Goal: Task Accomplishment & Management: Manage account settings

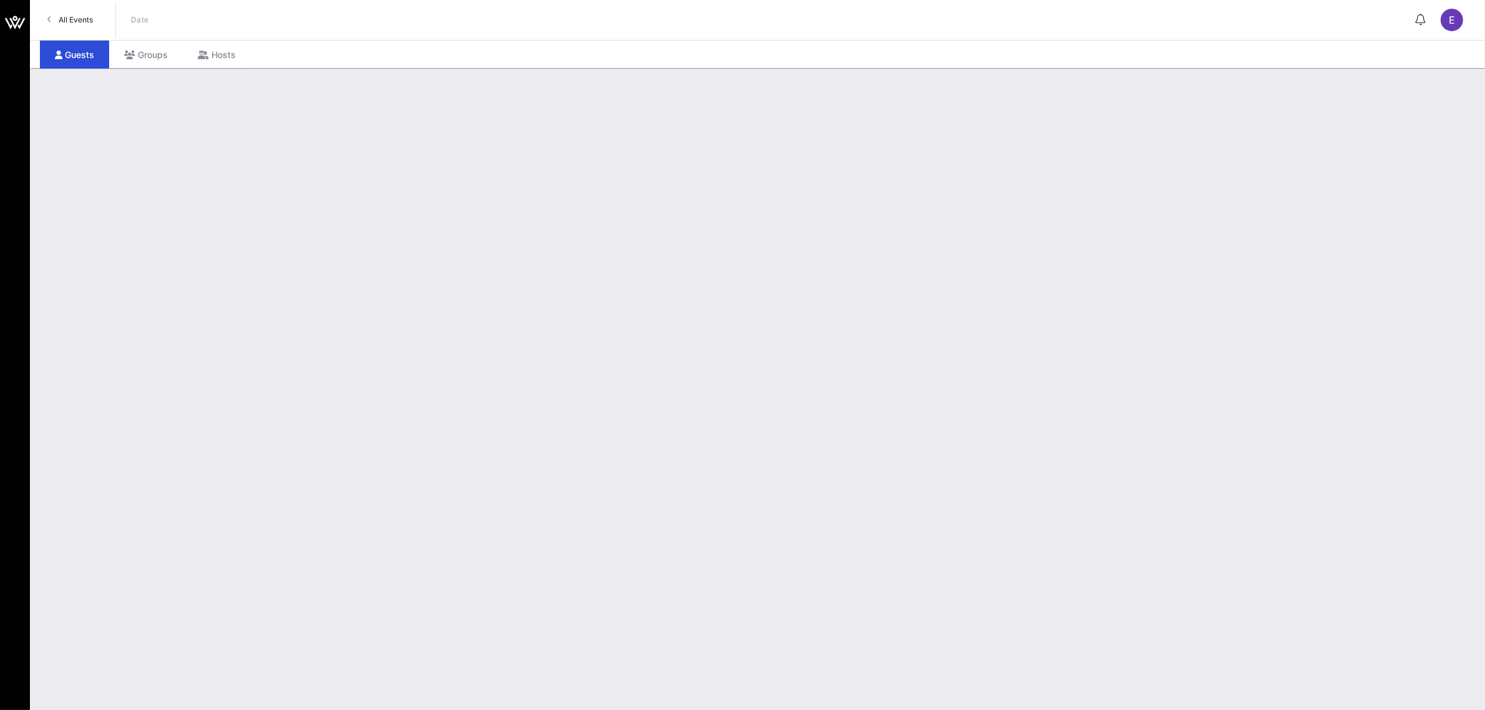
click at [90, 22] on span "All Events" at bounding box center [76, 19] width 34 height 9
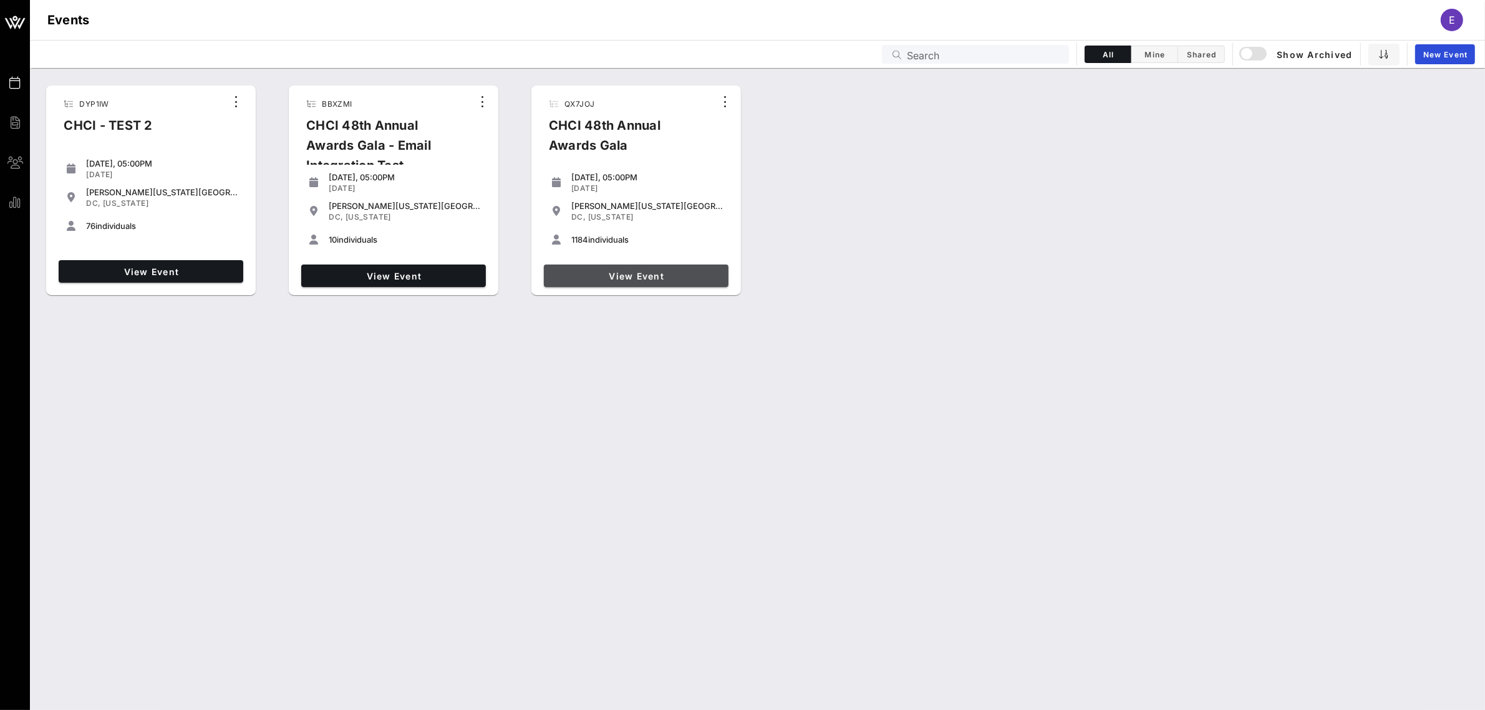
click at [634, 273] on span "View Event" at bounding box center [636, 276] width 175 height 11
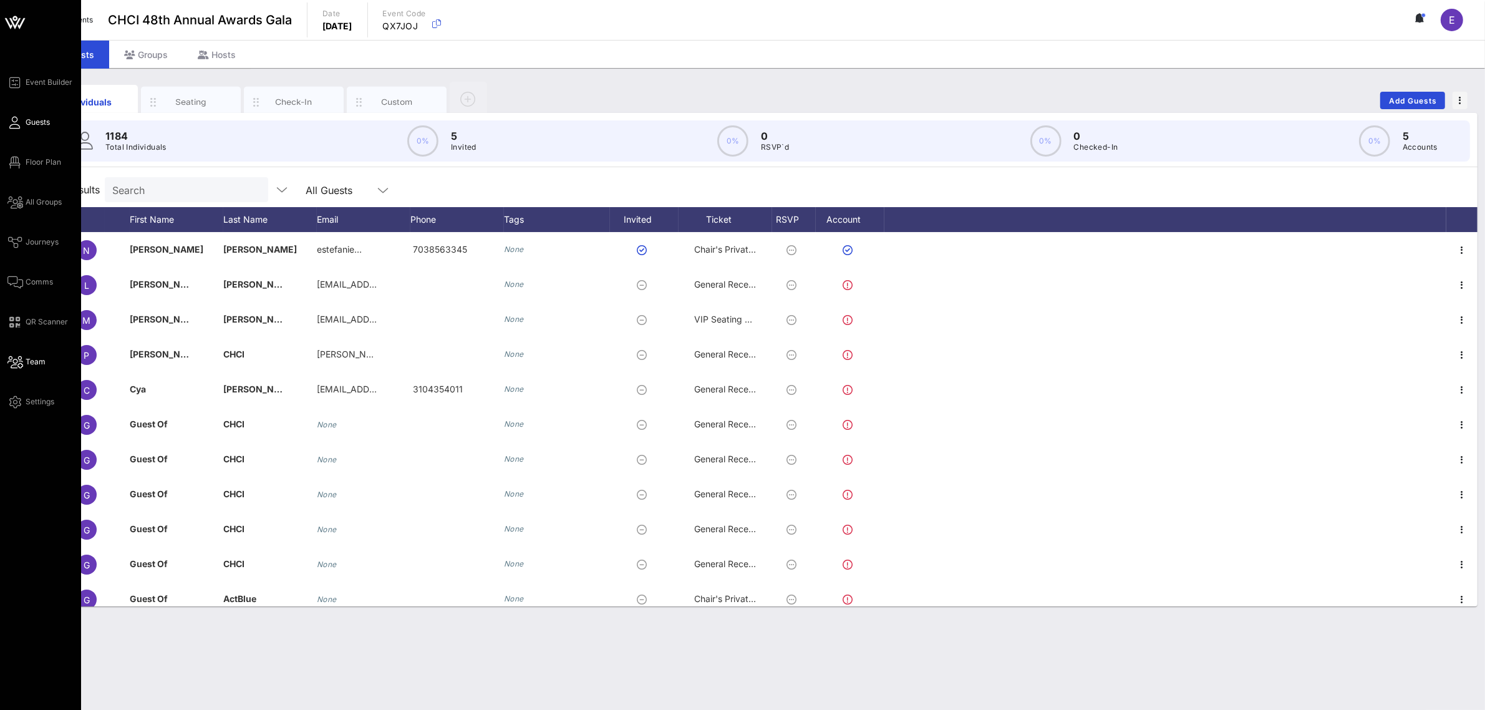
click at [36, 360] on span "Team" at bounding box center [36, 361] width 20 height 11
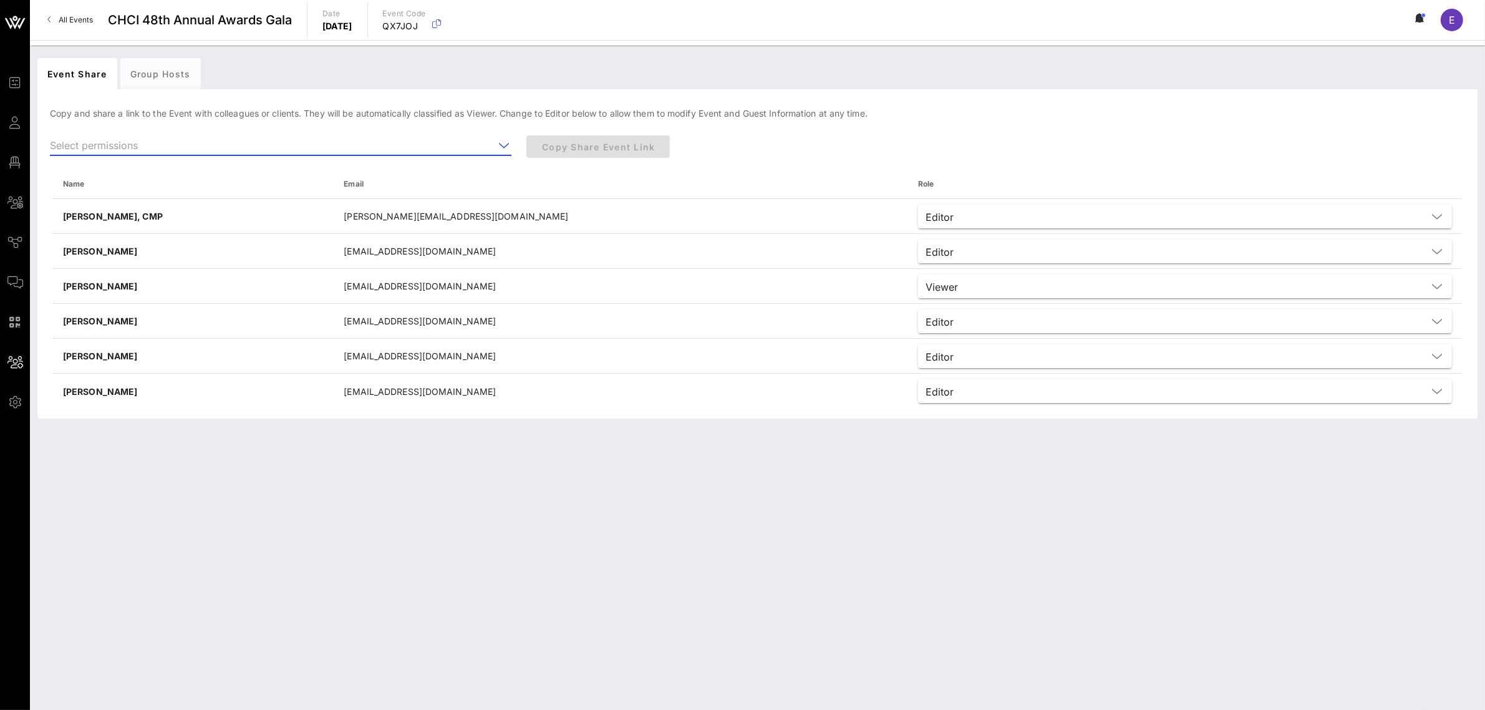
click at [256, 150] on input "text" at bounding box center [272, 145] width 444 height 20
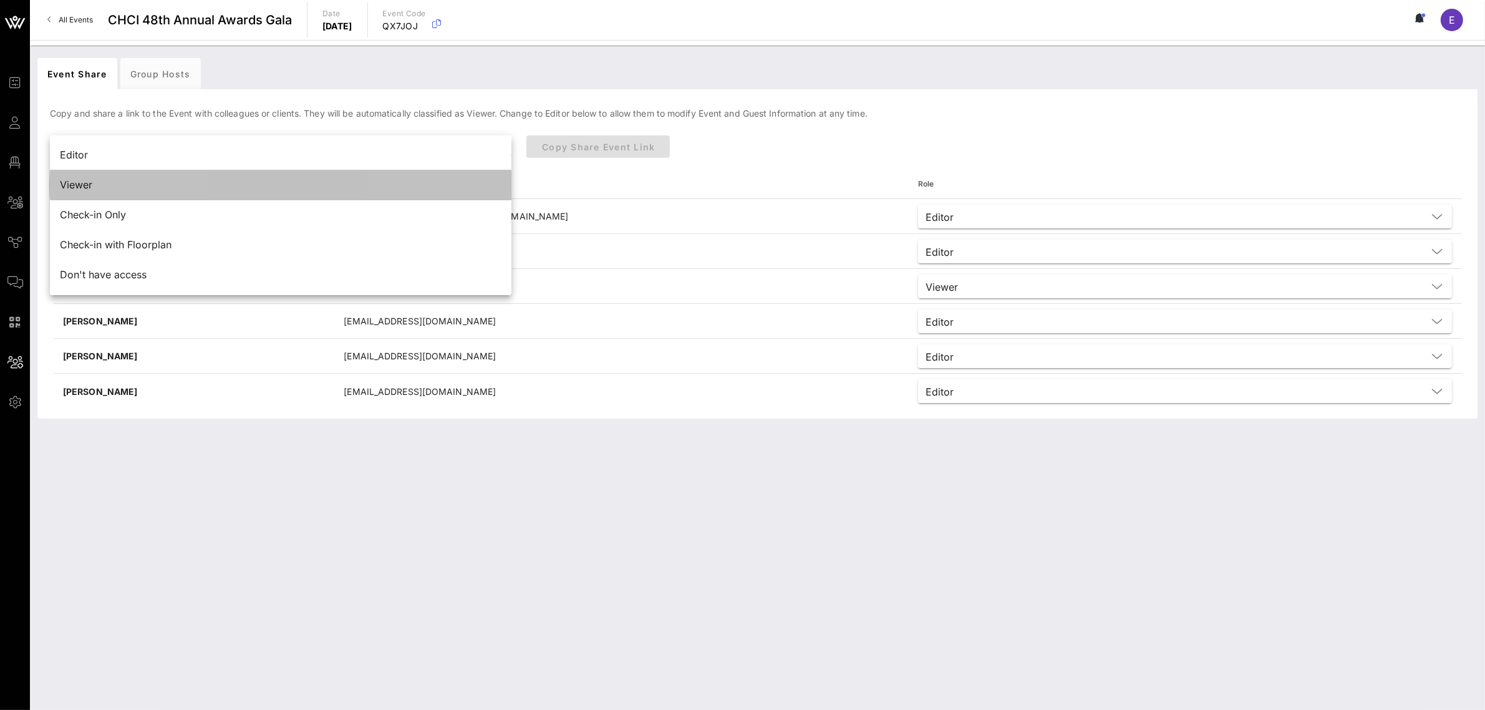
click at [97, 185] on div "Viewer" at bounding box center [280, 185] width 441 height 12
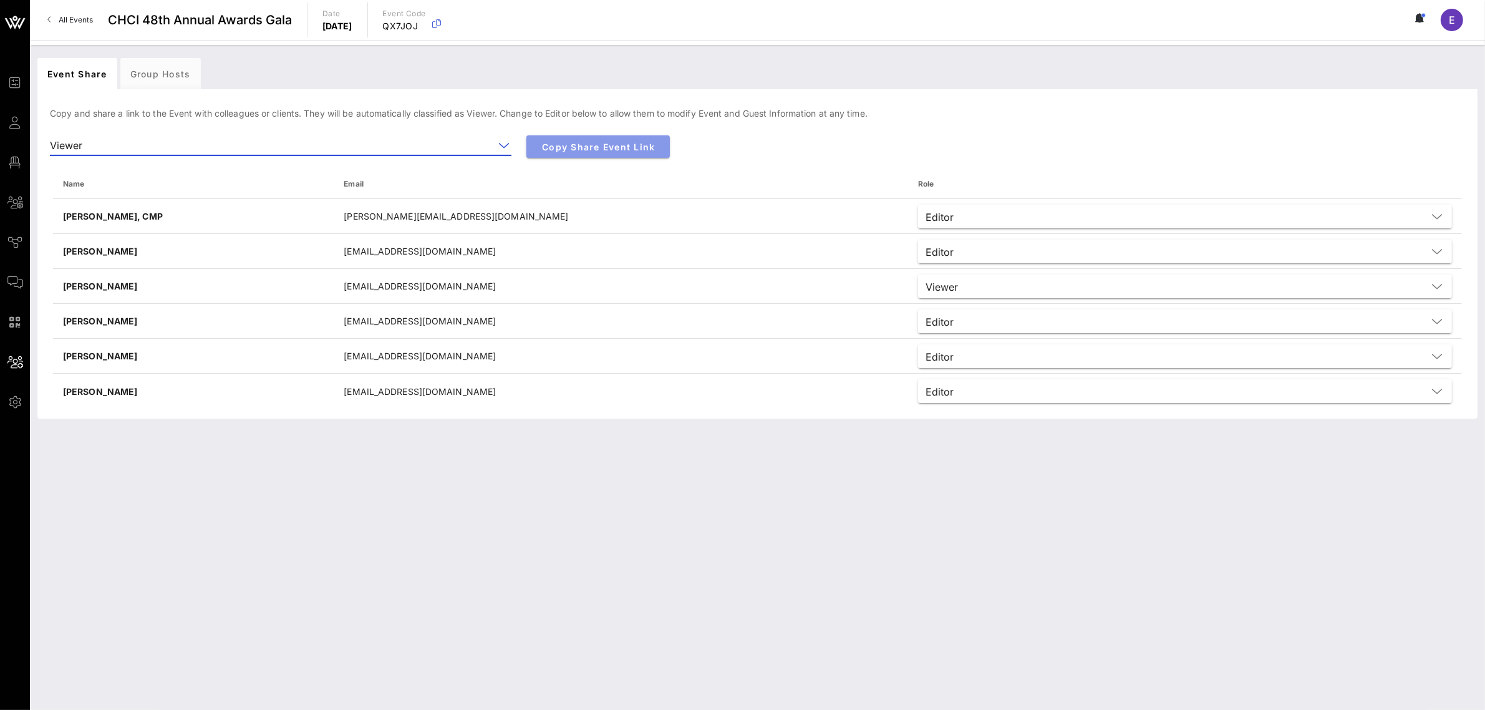
click at [610, 148] on span "Copy Share Event Link" at bounding box center [597, 147] width 123 height 11
click at [502, 150] on icon at bounding box center [503, 145] width 11 height 15
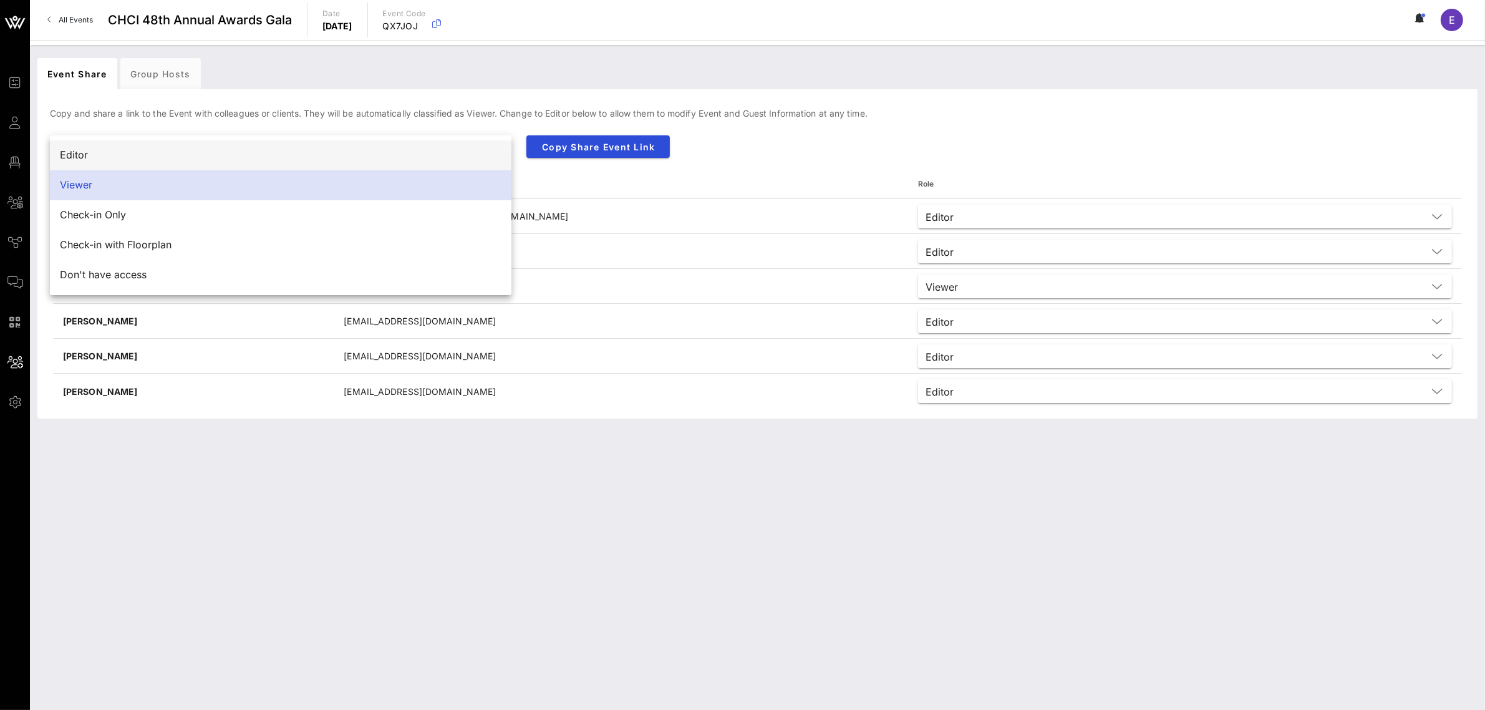
click at [500, 145] on div "Editor" at bounding box center [280, 155] width 441 height 27
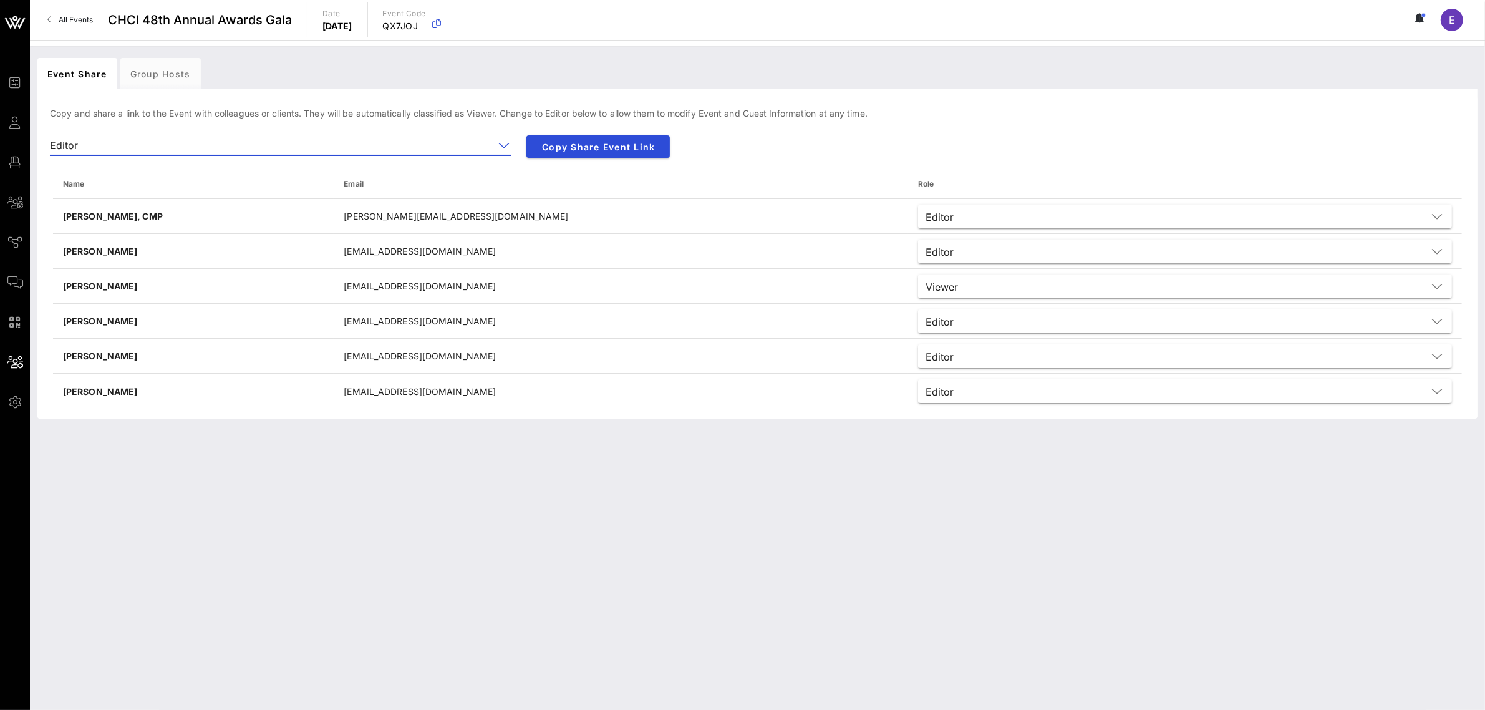
click at [541, 562] on div "Event Share Group Hosts Copy and share a link to the Event with colleagues or c…" at bounding box center [757, 378] width 1455 height 664
